Goal: Information Seeking & Learning: Learn about a topic

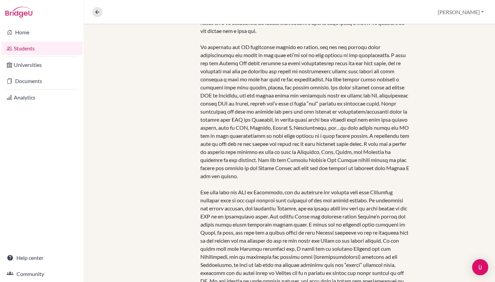
scroll to position [192, 0]
click at [37, 48] on link "Students" at bounding box center [41, 48] width 81 height 13
click at [176, 1] on div "Overview Student details Brian Profile School Settings Log out" at bounding box center [289, 12] width 410 height 24
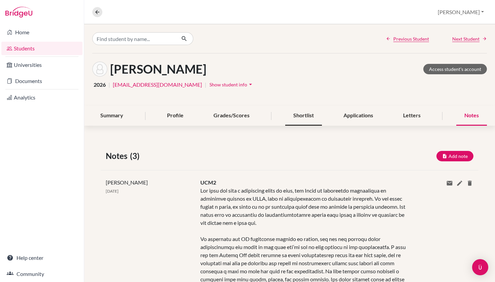
scroll to position [0, 0]
click at [309, 117] on div "Shortlist" at bounding box center [303, 116] width 37 height 20
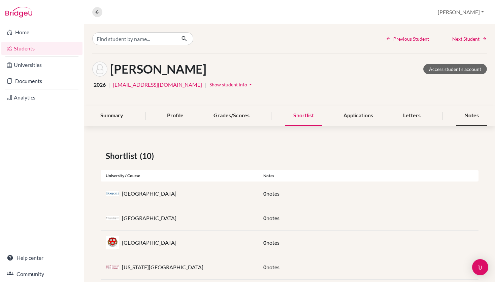
click at [458, 118] on div "Notes" at bounding box center [471, 116] width 31 height 20
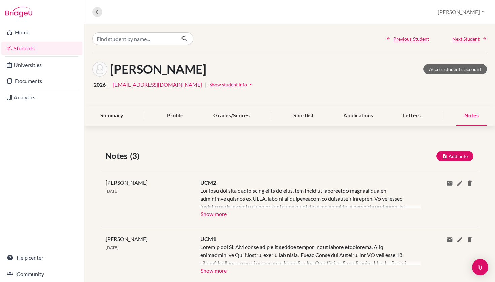
click at [216, 216] on button "Show more" at bounding box center [213, 214] width 27 height 10
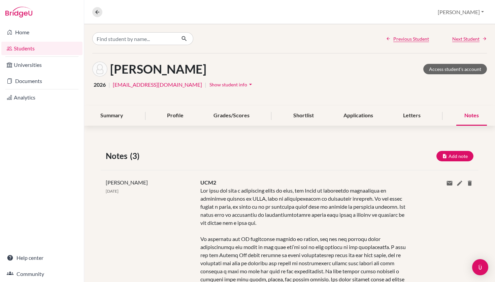
click at [52, 45] on link "Students" at bounding box center [41, 48] width 81 height 13
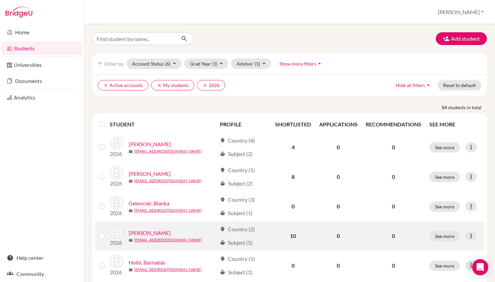
click at [140, 231] on link "[PERSON_NAME]" at bounding box center [150, 233] width 42 height 8
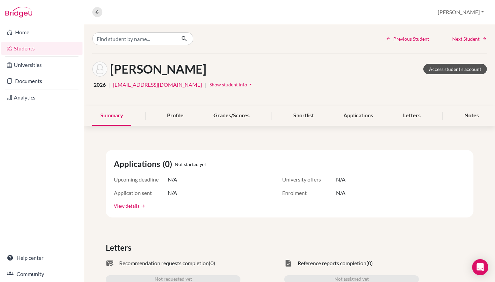
click at [469, 69] on link "Access student's account" at bounding box center [455, 69] width 64 height 10
click at [20, 54] on link "Students" at bounding box center [41, 48] width 81 height 13
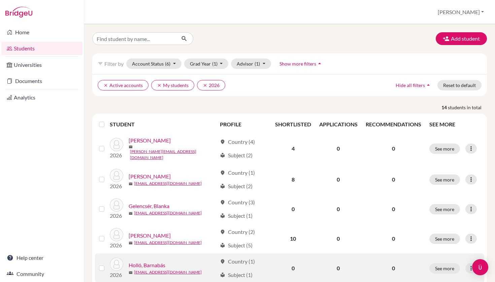
click at [156, 262] on link "Holló, Barnabás" at bounding box center [147, 265] width 37 height 8
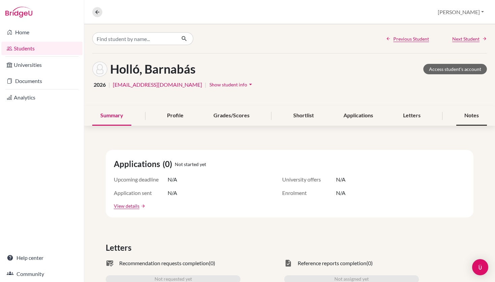
click at [481, 113] on div "Notes" at bounding box center [471, 116] width 31 height 20
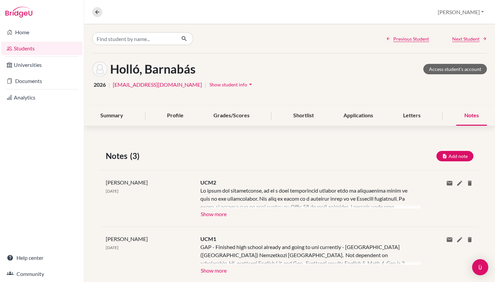
click at [214, 215] on button "Show more" at bounding box center [213, 214] width 27 height 10
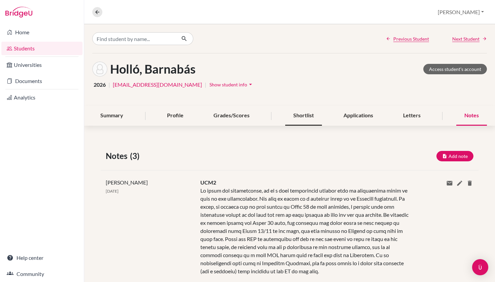
click at [304, 113] on div "Shortlist" at bounding box center [303, 116] width 37 height 20
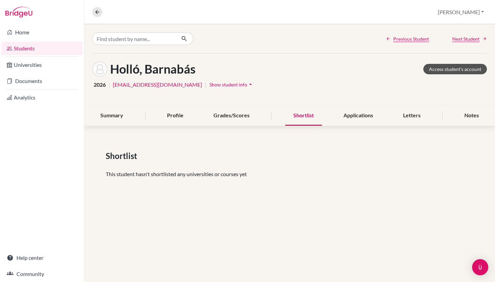
click at [462, 71] on link "Access student's account" at bounding box center [455, 69] width 64 height 10
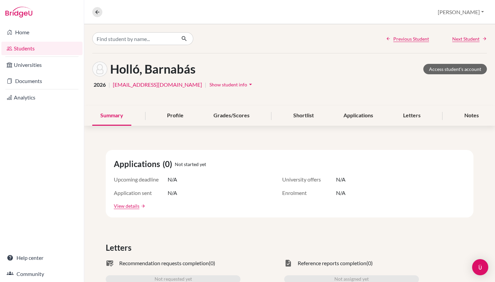
click at [54, 50] on link "Students" at bounding box center [41, 48] width 81 height 13
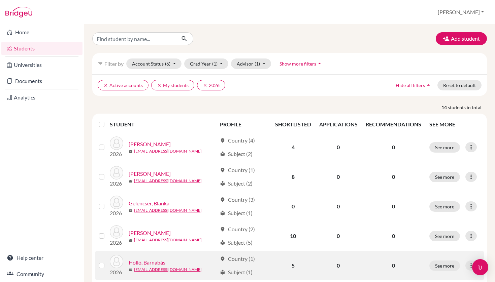
click at [153, 262] on link "Holló, Barnabás" at bounding box center [147, 263] width 37 height 8
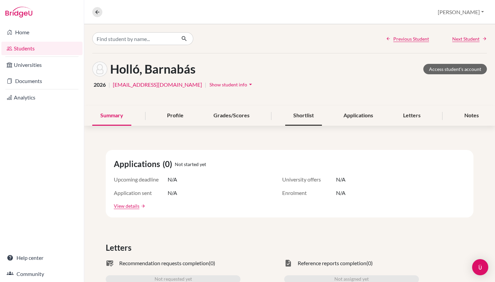
click at [291, 117] on div "Shortlist" at bounding box center [303, 116] width 37 height 20
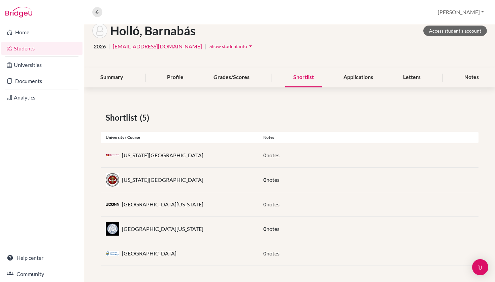
scroll to position [38, 0]
click at [475, 83] on div "Notes" at bounding box center [471, 78] width 31 height 20
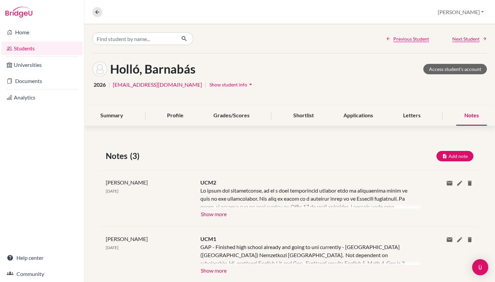
click at [228, 211] on div "UCM2 Show more Show less" at bounding box center [305, 199] width 220 height 40
click at [227, 211] on div "UCM2 Show more Show less" at bounding box center [305, 199] width 220 height 40
click at [224, 213] on button "Show more" at bounding box center [213, 214] width 27 height 10
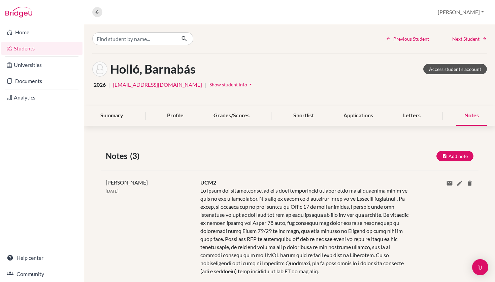
click at [450, 68] on link "Access student's account" at bounding box center [455, 69] width 64 height 10
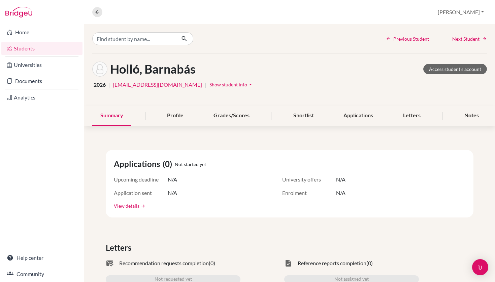
click at [53, 49] on link "Students" at bounding box center [41, 48] width 81 height 13
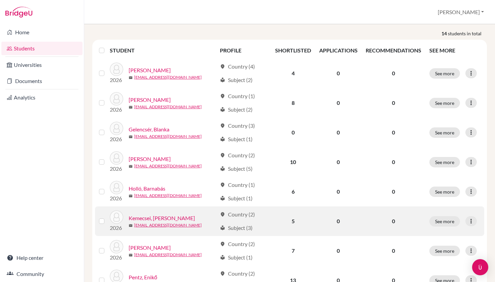
scroll to position [73, 0]
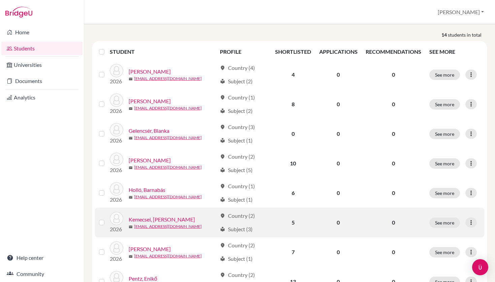
click at [151, 218] on link "Kemecsei, [PERSON_NAME]" at bounding box center [162, 220] width 66 height 8
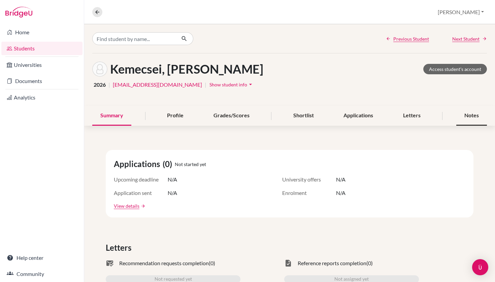
click at [471, 117] on div "Notes" at bounding box center [471, 116] width 31 height 20
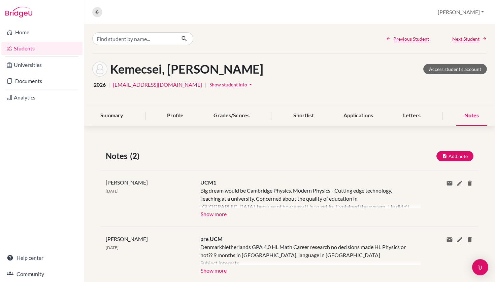
click at [465, 116] on div "Notes" at bounding box center [471, 116] width 31 height 20
click at [450, 70] on link "Access student's account" at bounding box center [455, 69] width 64 height 10
click at [218, 216] on button "Show more" at bounding box center [213, 214] width 27 height 10
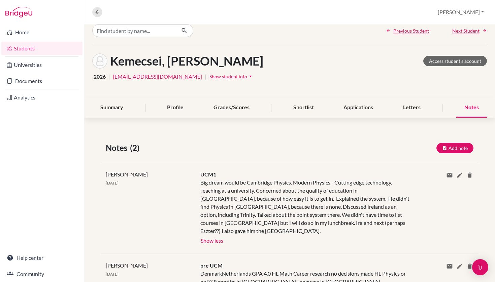
scroll to position [10, 0]
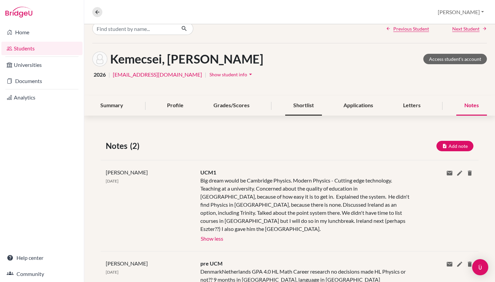
click at [300, 99] on div "Shortlist" at bounding box center [303, 106] width 37 height 20
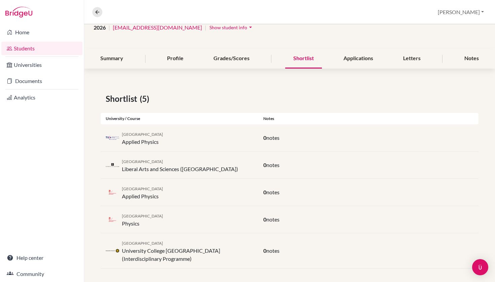
scroll to position [59, 0]
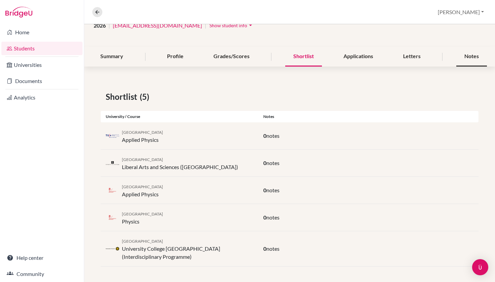
click at [476, 58] on div "Notes" at bounding box center [471, 57] width 31 height 20
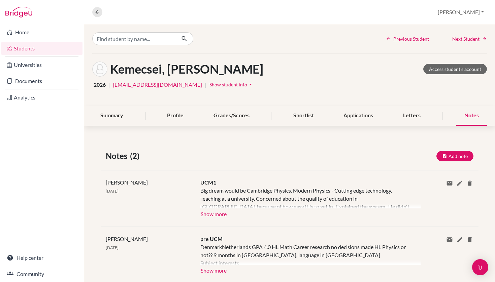
click at [34, 48] on link "Students" at bounding box center [41, 48] width 81 height 13
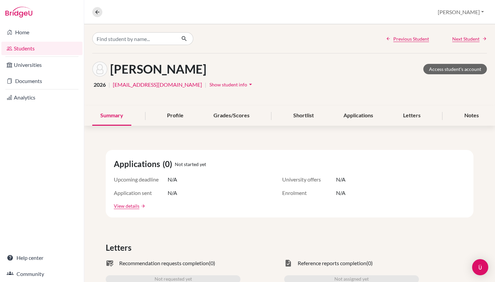
click at [35, 48] on link "Students" at bounding box center [41, 48] width 81 height 13
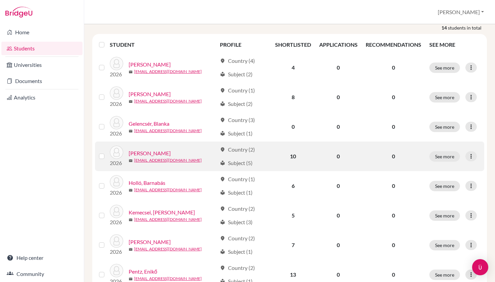
scroll to position [82, 0]
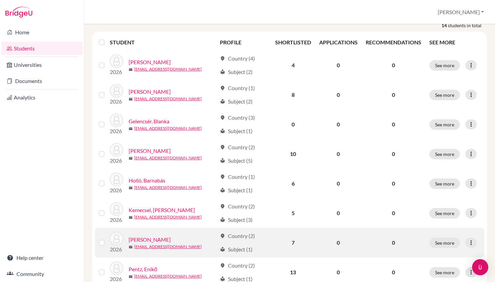
click at [159, 239] on link "[PERSON_NAME]" at bounding box center [150, 240] width 42 height 8
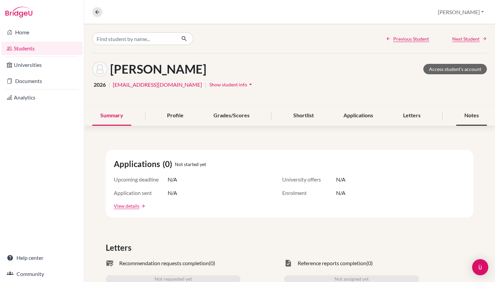
click at [469, 119] on div "Notes" at bounding box center [471, 116] width 31 height 20
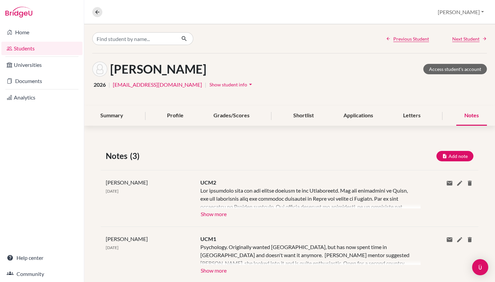
click at [213, 212] on button "Show more" at bounding box center [213, 214] width 27 height 10
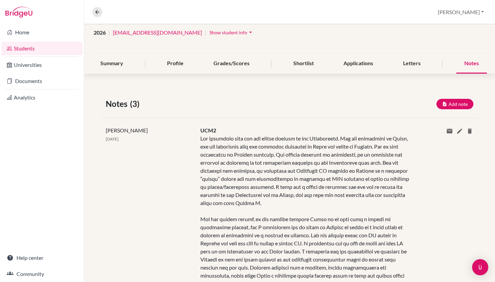
scroll to position [37, 0]
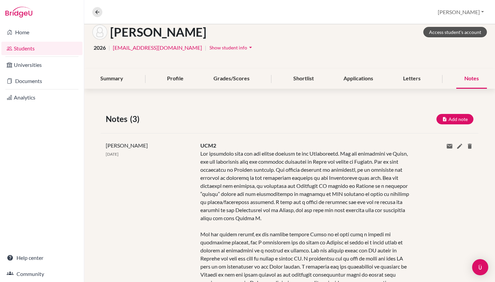
click at [452, 28] on link "Access student's account" at bounding box center [455, 32] width 64 height 10
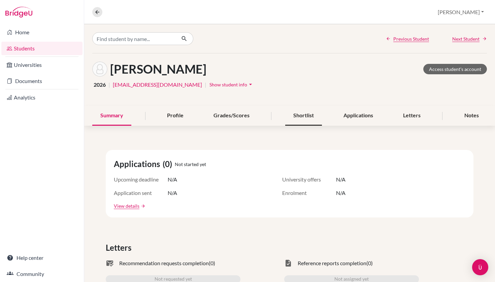
click at [298, 112] on div "Shortlist" at bounding box center [303, 116] width 37 height 20
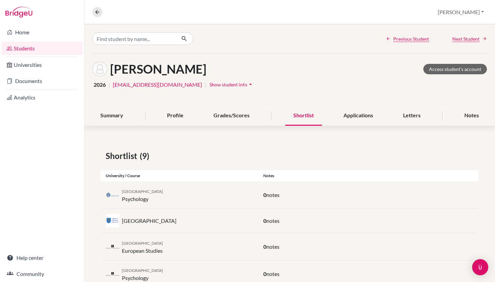
click at [59, 48] on link "Students" at bounding box center [41, 48] width 81 height 13
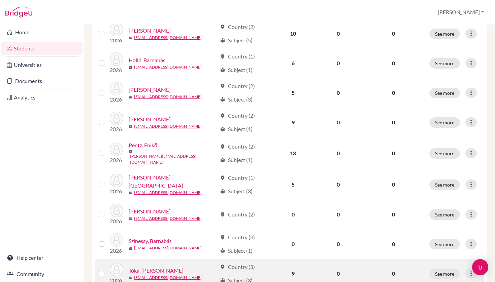
scroll to position [195, 0]
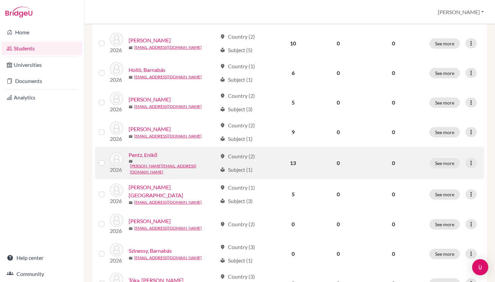
click at [140, 156] on link "Pentz, Enikő" at bounding box center [143, 155] width 29 height 8
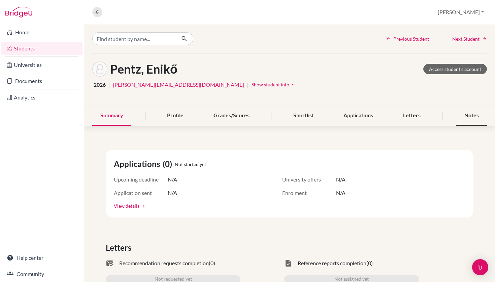
click at [476, 115] on div "Notes" at bounding box center [471, 116] width 31 height 20
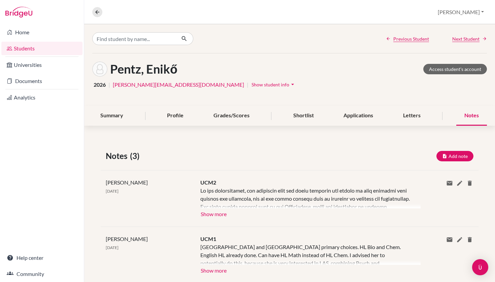
click at [220, 209] on button "Show more" at bounding box center [213, 214] width 27 height 10
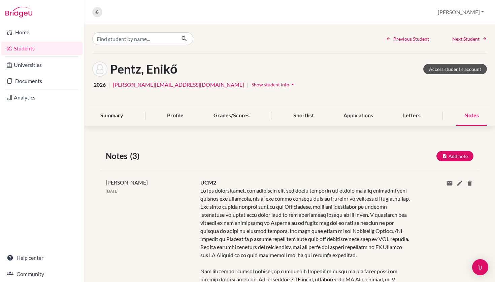
click at [444, 66] on link "Access student's account" at bounding box center [455, 69] width 64 height 10
click at [57, 48] on link "Students" at bounding box center [41, 48] width 81 height 13
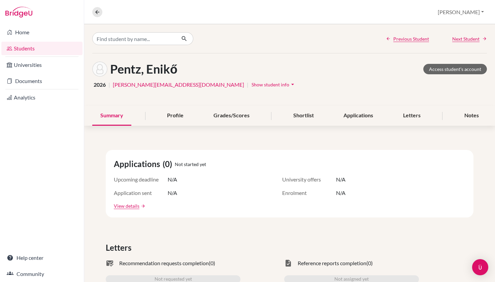
click at [75, 51] on link "Students" at bounding box center [41, 48] width 81 height 13
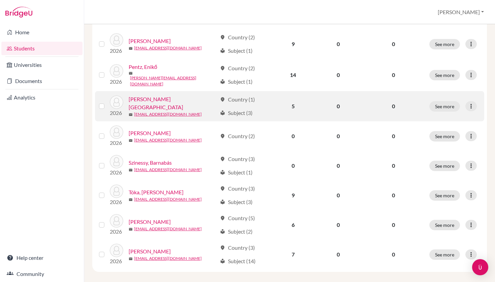
click at [152, 99] on link "[PERSON_NAME][GEOGRAPHIC_DATA]" at bounding box center [173, 103] width 88 height 16
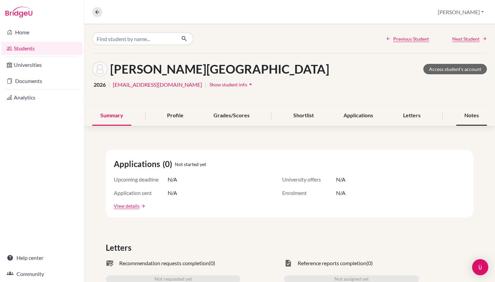
click at [464, 122] on div "Notes" at bounding box center [471, 116] width 31 height 20
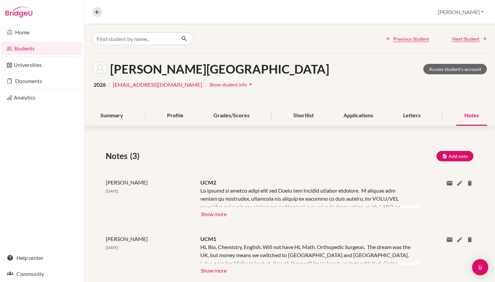
click at [213, 212] on button "Show more" at bounding box center [213, 214] width 27 height 10
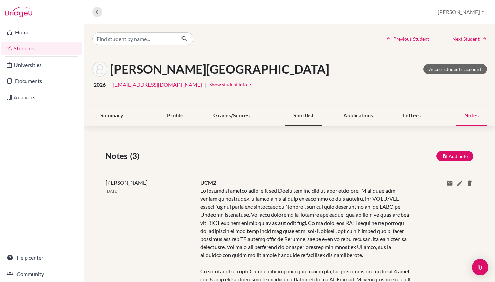
click at [302, 113] on div "Shortlist" at bounding box center [303, 116] width 37 height 20
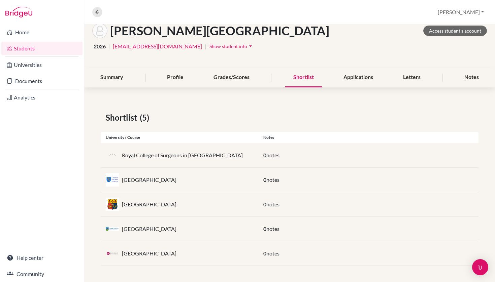
scroll to position [38, 0]
click at [445, 30] on link "Access student's account" at bounding box center [455, 31] width 64 height 10
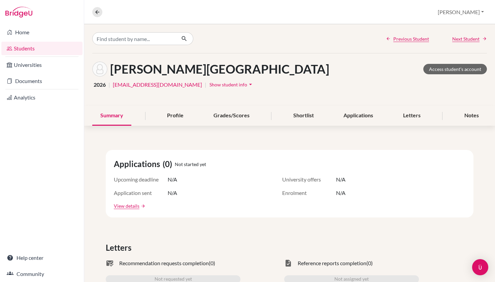
click at [47, 49] on link "Students" at bounding box center [41, 48] width 81 height 13
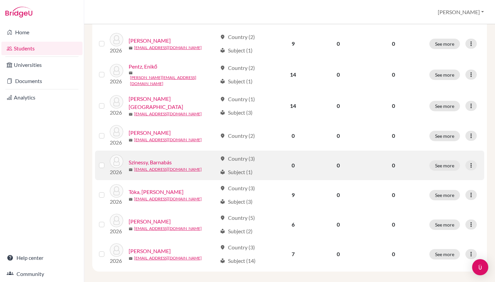
scroll to position [284, 0]
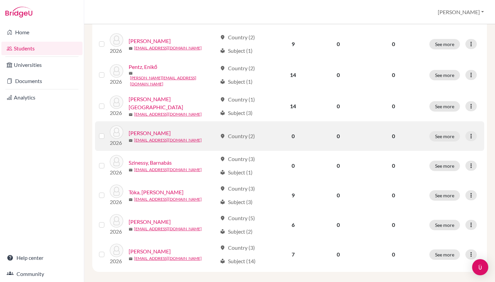
click at [150, 129] on link "[PERSON_NAME]" at bounding box center [150, 133] width 42 height 8
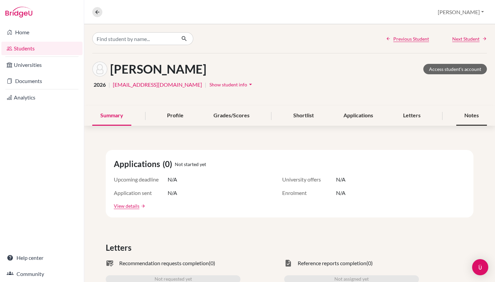
click at [472, 115] on div "Notes" at bounding box center [471, 116] width 31 height 20
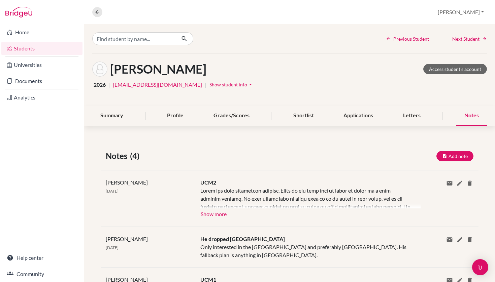
click at [216, 217] on button "Show more" at bounding box center [213, 214] width 27 height 10
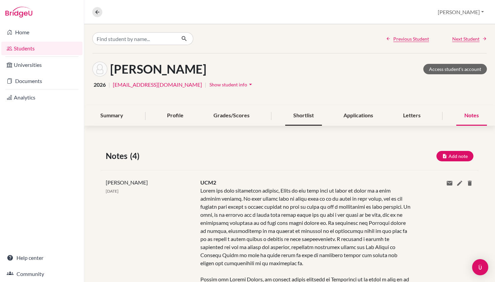
click at [312, 113] on div "Shortlist" at bounding box center [303, 116] width 37 height 20
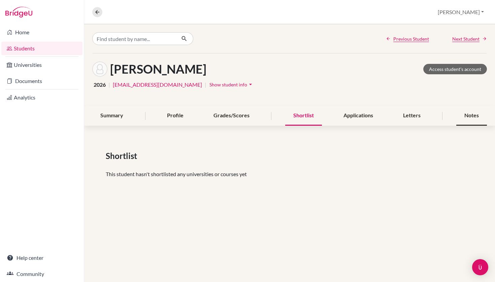
click at [460, 117] on div "Notes" at bounding box center [471, 116] width 31 height 20
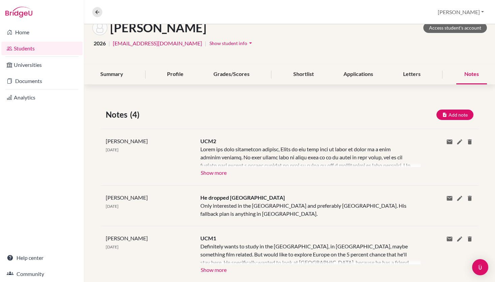
scroll to position [65, 0]
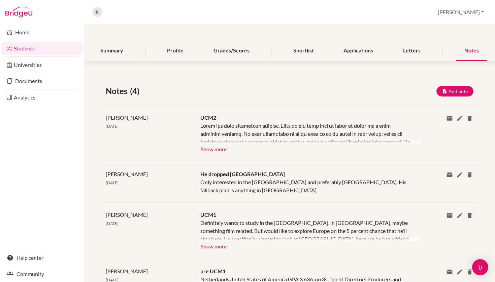
click at [221, 149] on button "Show more" at bounding box center [213, 149] width 27 height 10
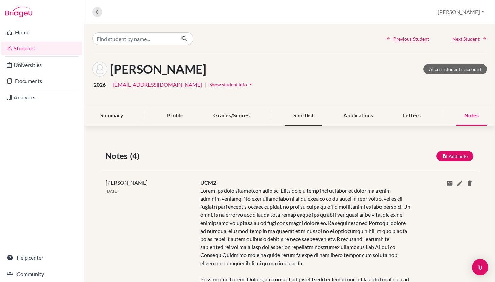
scroll to position [0, 0]
click at [452, 72] on link "Access student's account" at bounding box center [455, 69] width 64 height 10
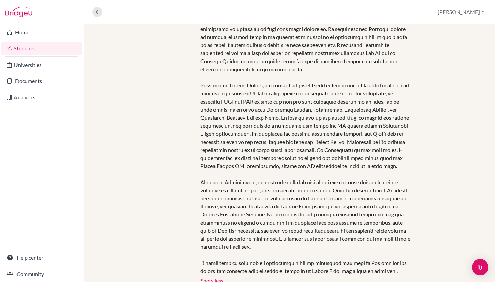
scroll to position [193, 0]
